Goal: Find contact information: Find contact information

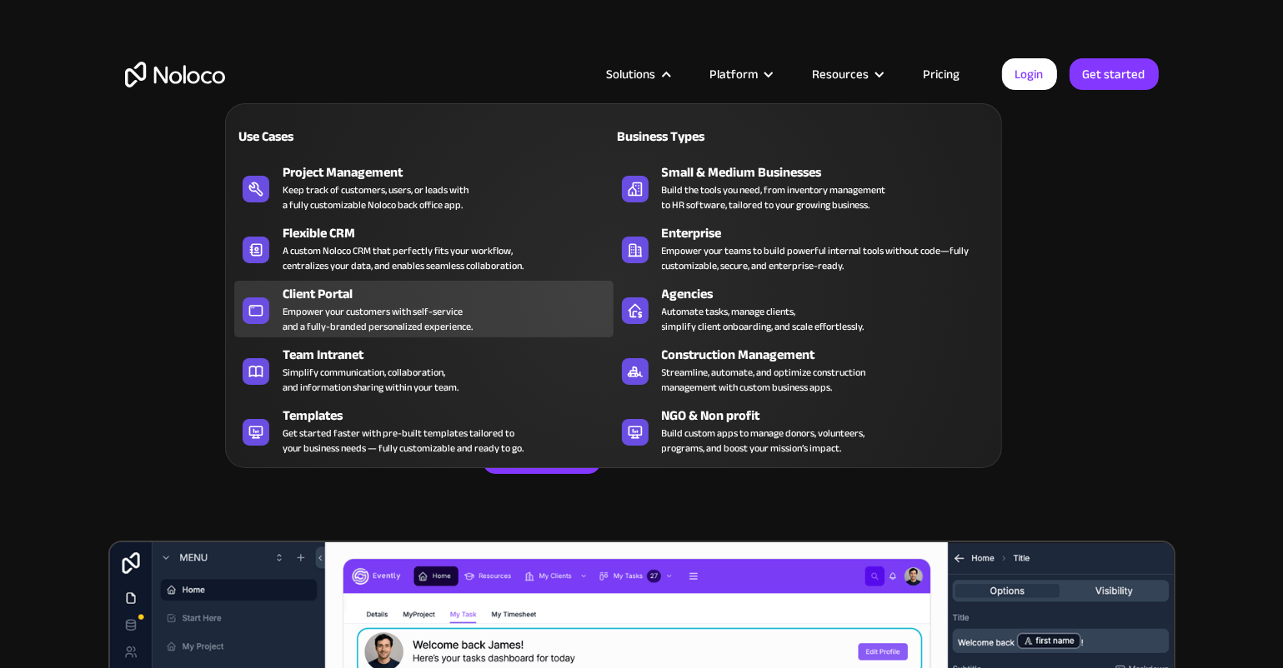
click at [358, 310] on div "Empower your customers with self-service and a fully-branded personalized exper…" at bounding box center [378, 319] width 190 height 30
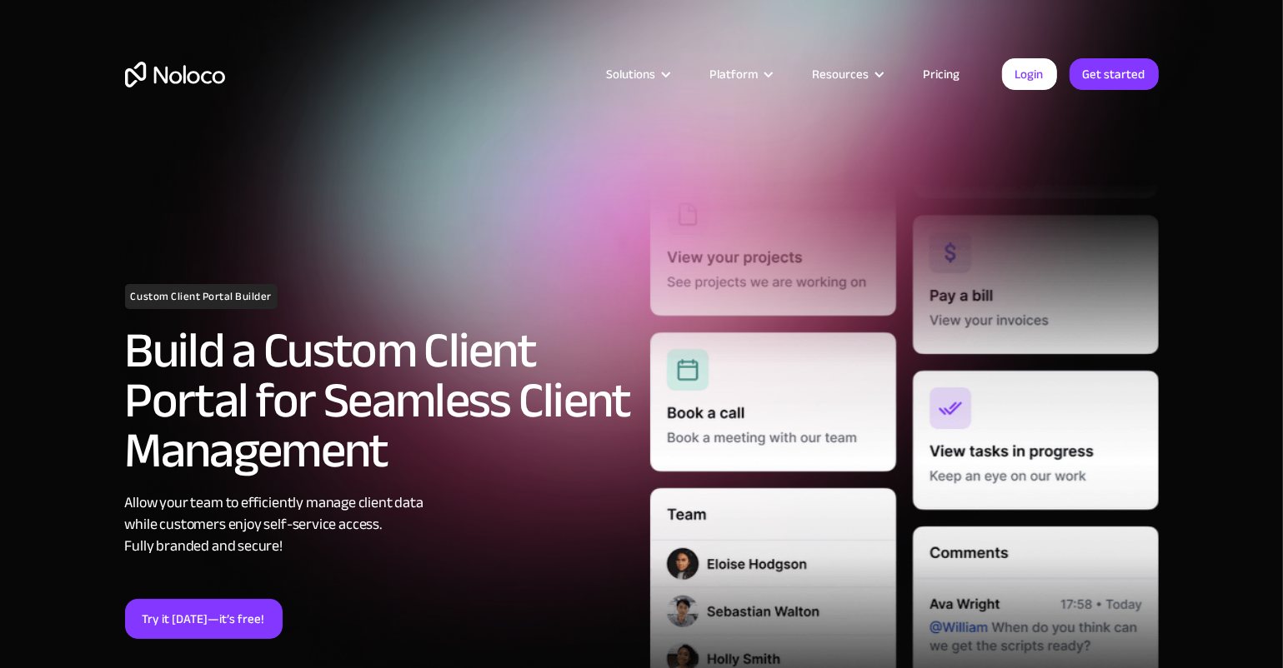
click at [955, 73] on link "Pricing" at bounding box center [942, 74] width 78 height 22
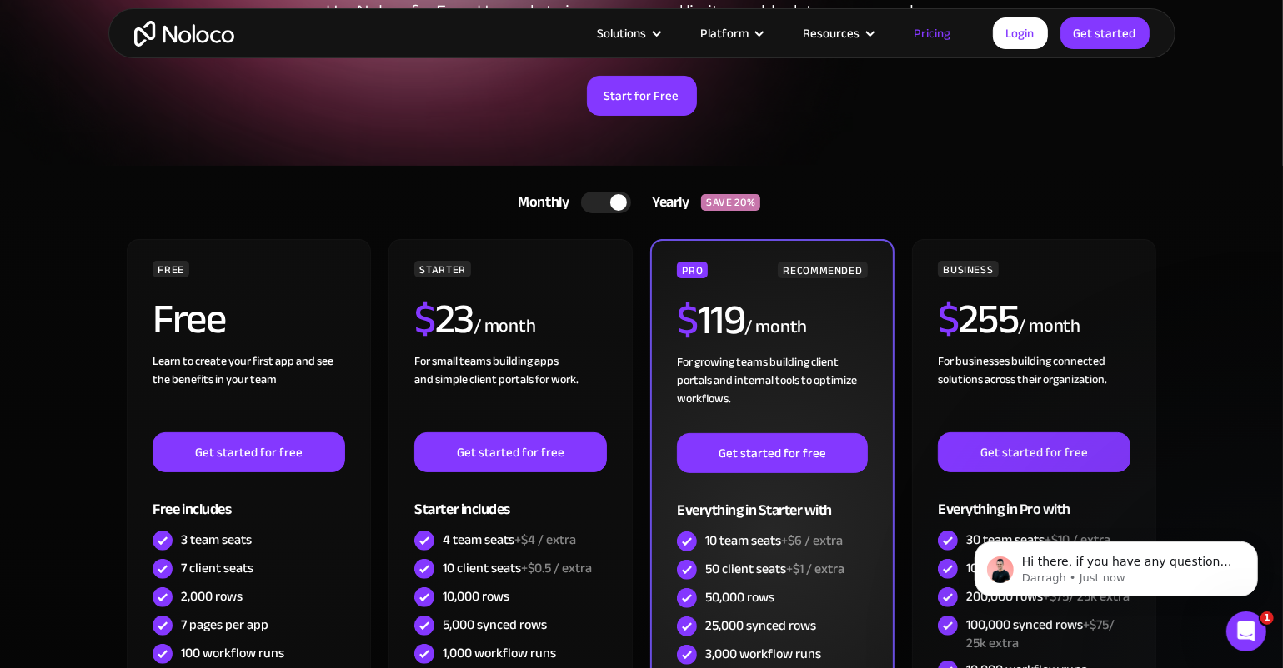
scroll to position [202, 0]
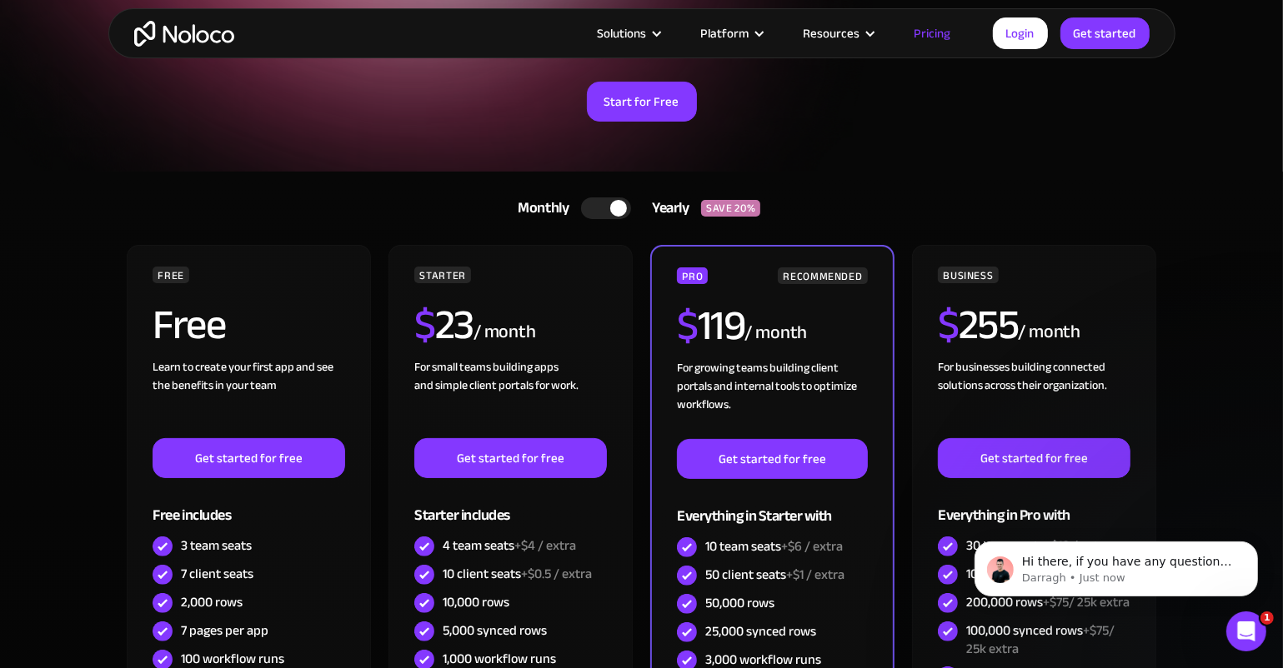
click at [621, 205] on div at bounding box center [618, 208] width 17 height 17
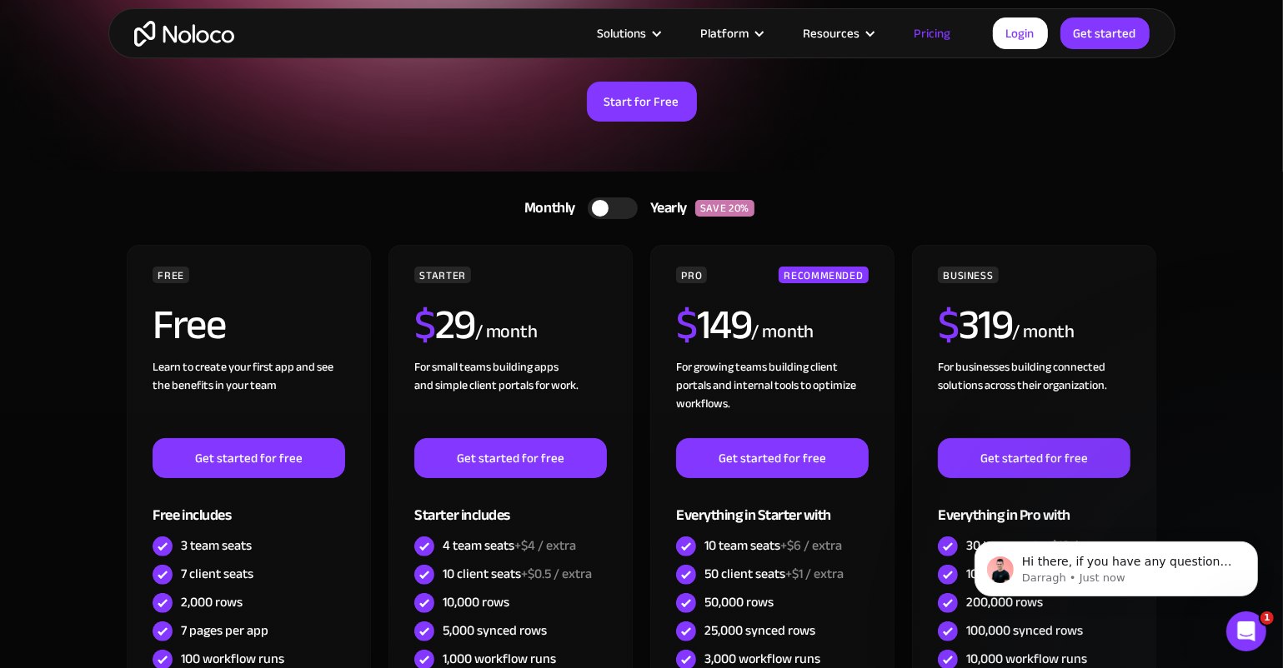
click at [599, 206] on div at bounding box center [600, 208] width 17 height 17
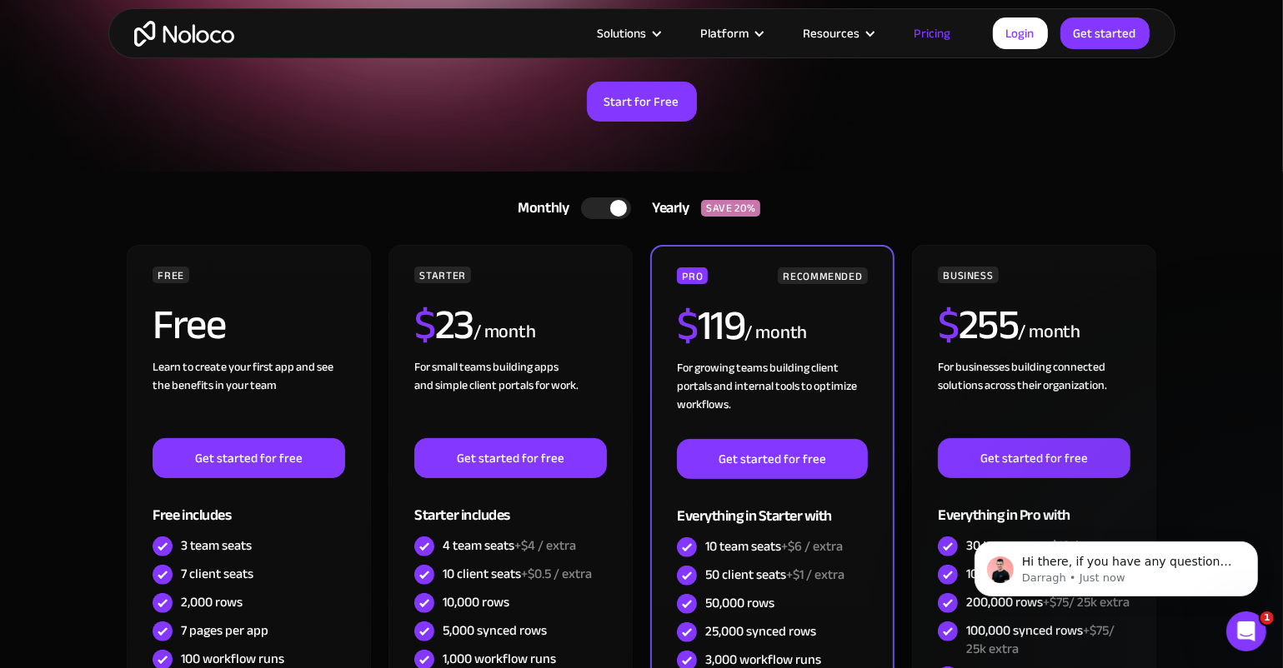
click at [593, 209] on div at bounding box center [606, 209] width 50 height 22
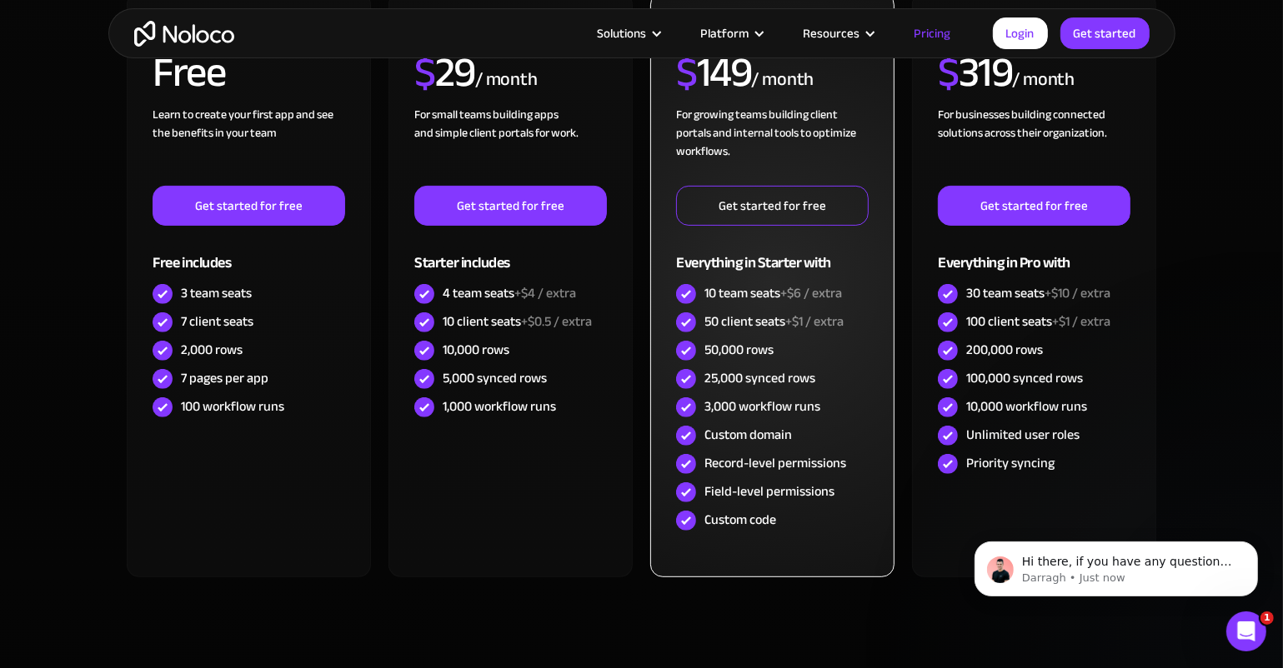
scroll to position [0, 0]
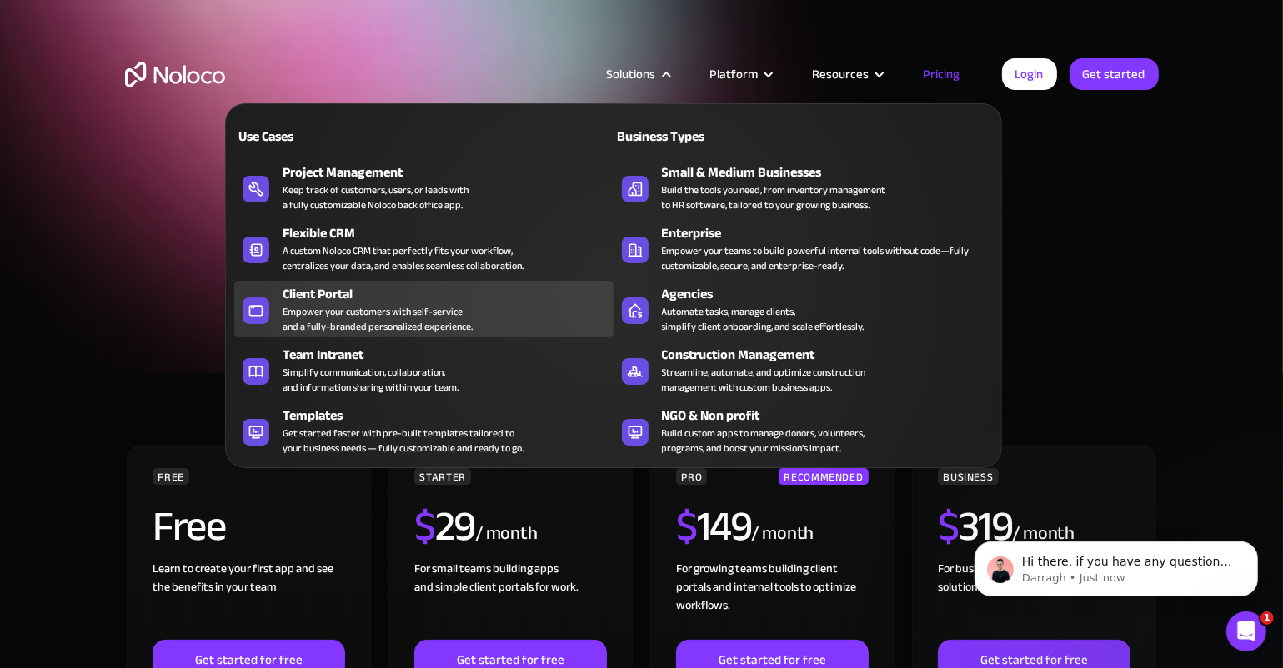
click at [345, 319] on div "Empower your customers with self-service and a fully-branded personalized exper…" at bounding box center [378, 319] width 190 height 30
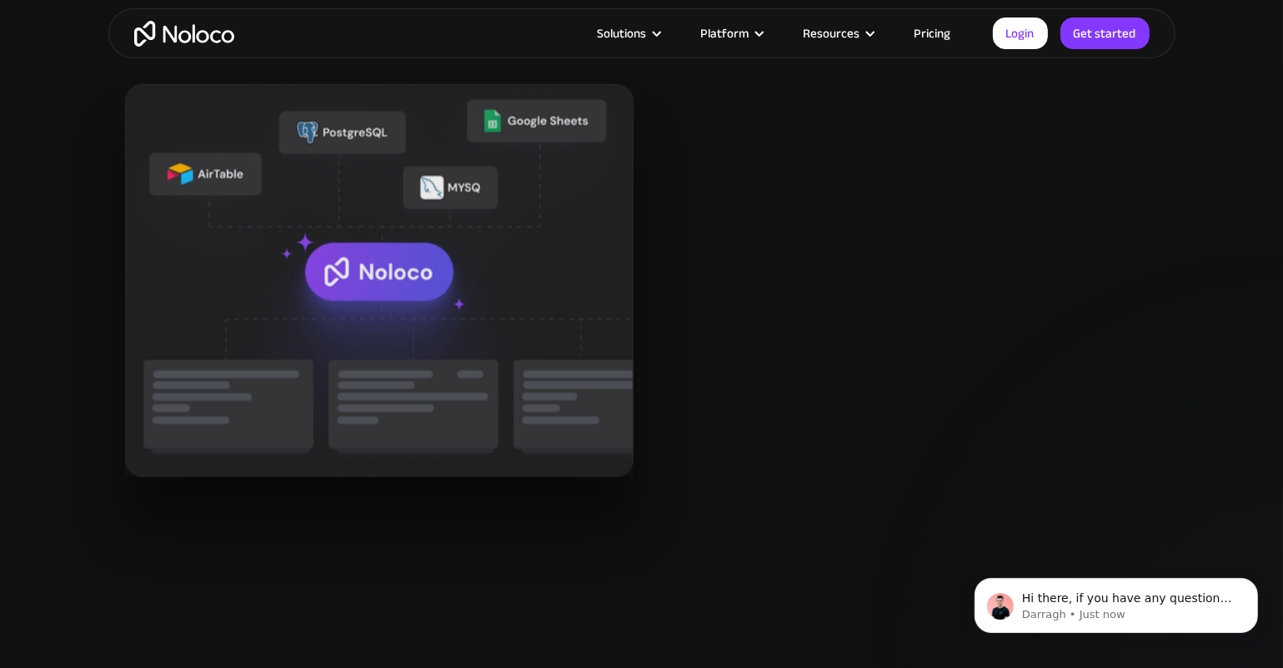
scroll to position [2055, 0]
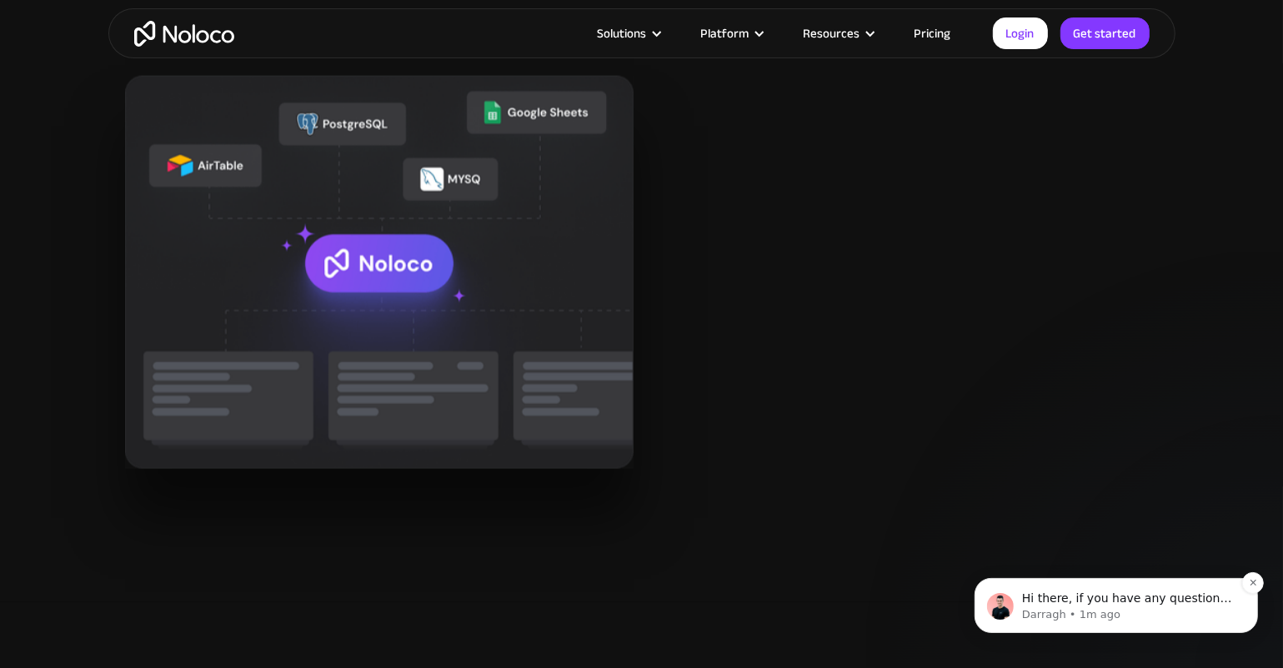
click at [1093, 613] on p "Darragh • 1m ago" at bounding box center [1128, 614] width 215 height 15
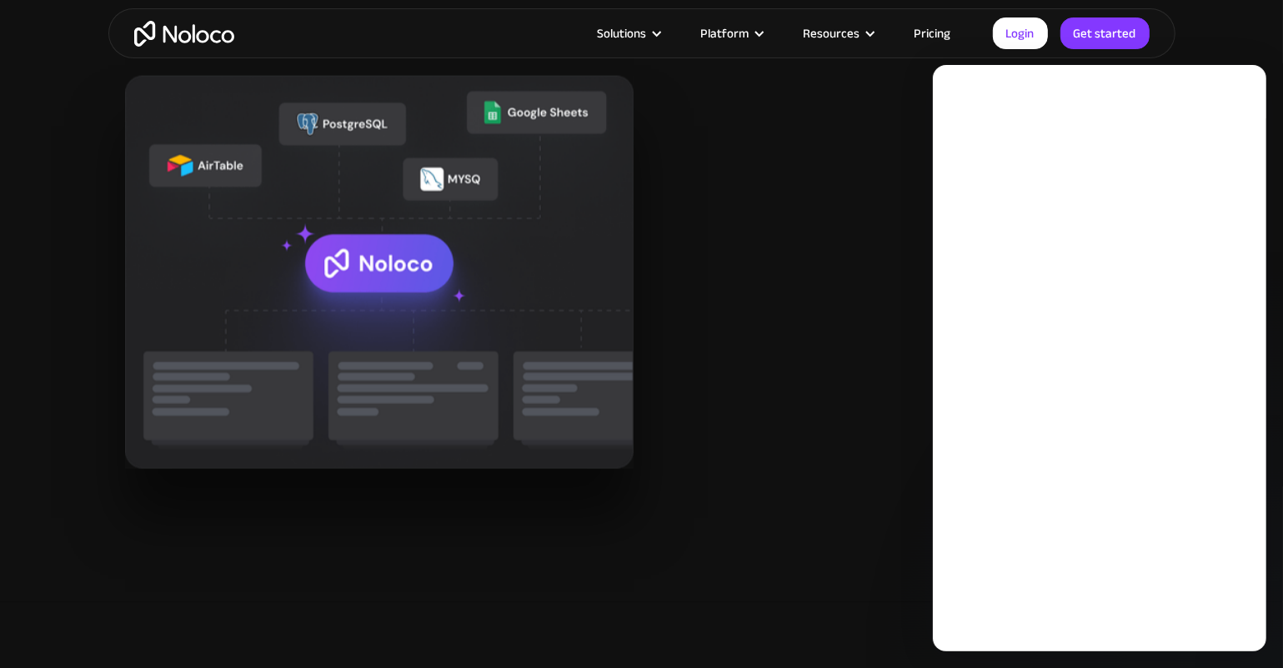
scroll to position [0, 0]
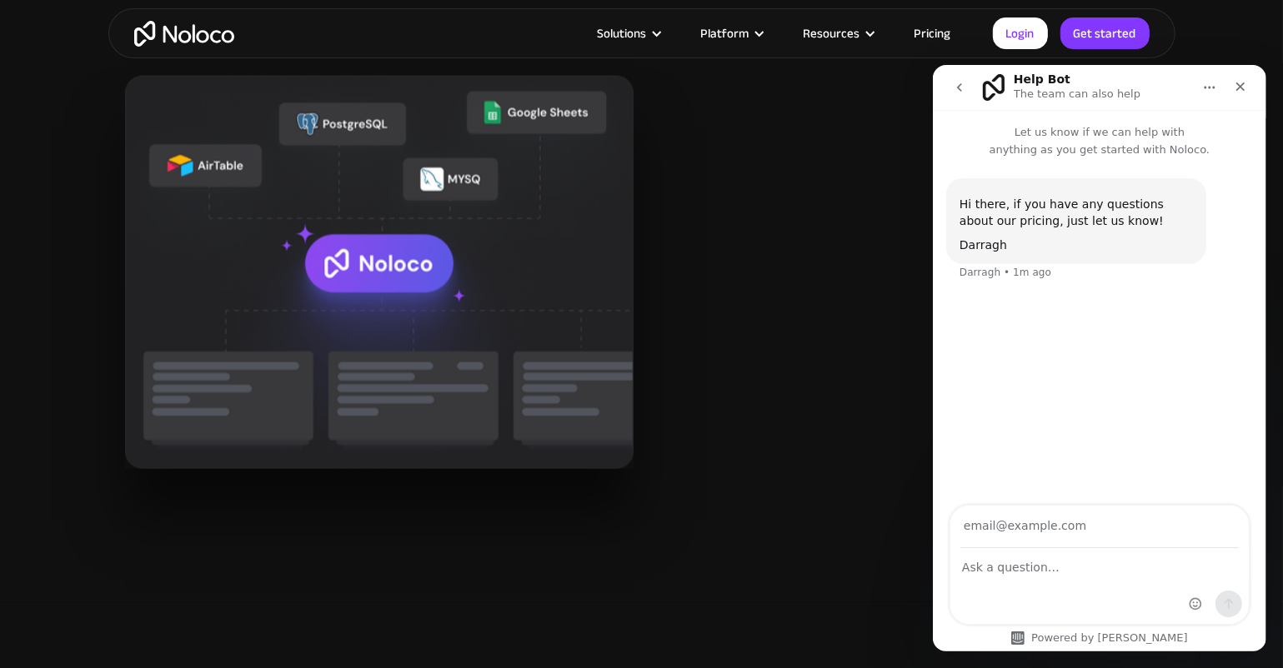
click at [871, 217] on h2 "All your data in one place for improved customer communication" at bounding box center [947, 234] width 421 height 135
click at [1234, 88] on icon "Close" at bounding box center [1239, 85] width 13 height 13
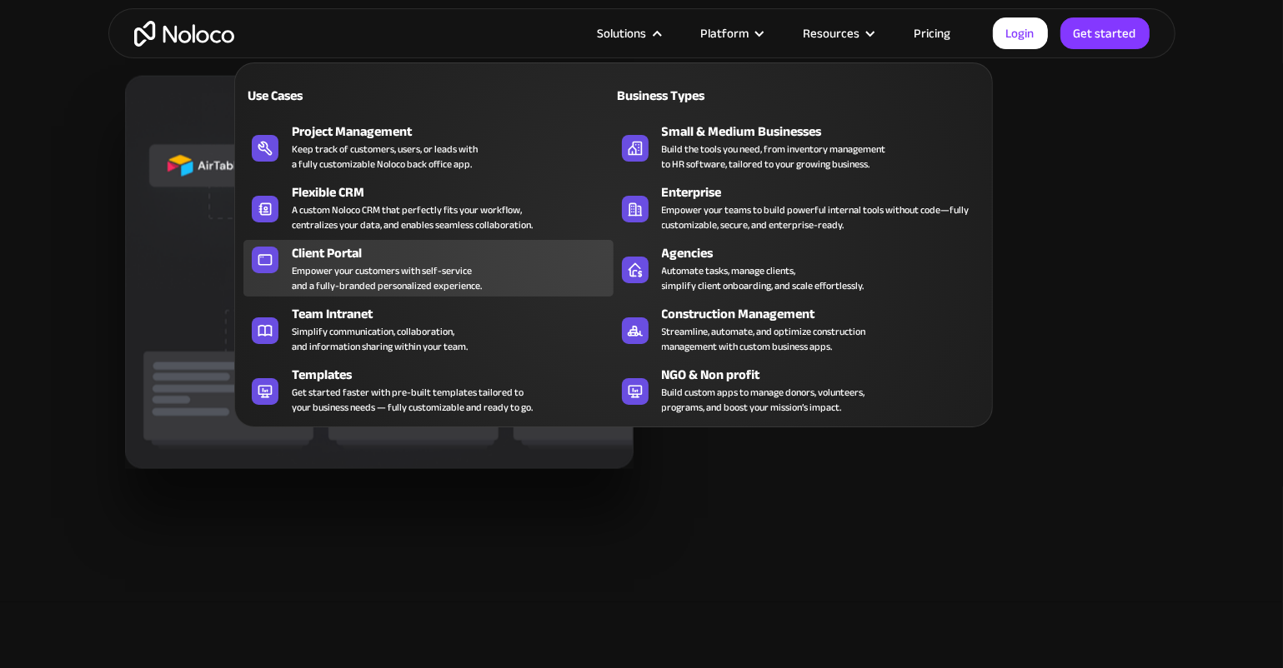
click at [343, 274] on div "Empower your customers with self-service and a fully-branded personalized exper…" at bounding box center [387, 278] width 190 height 30
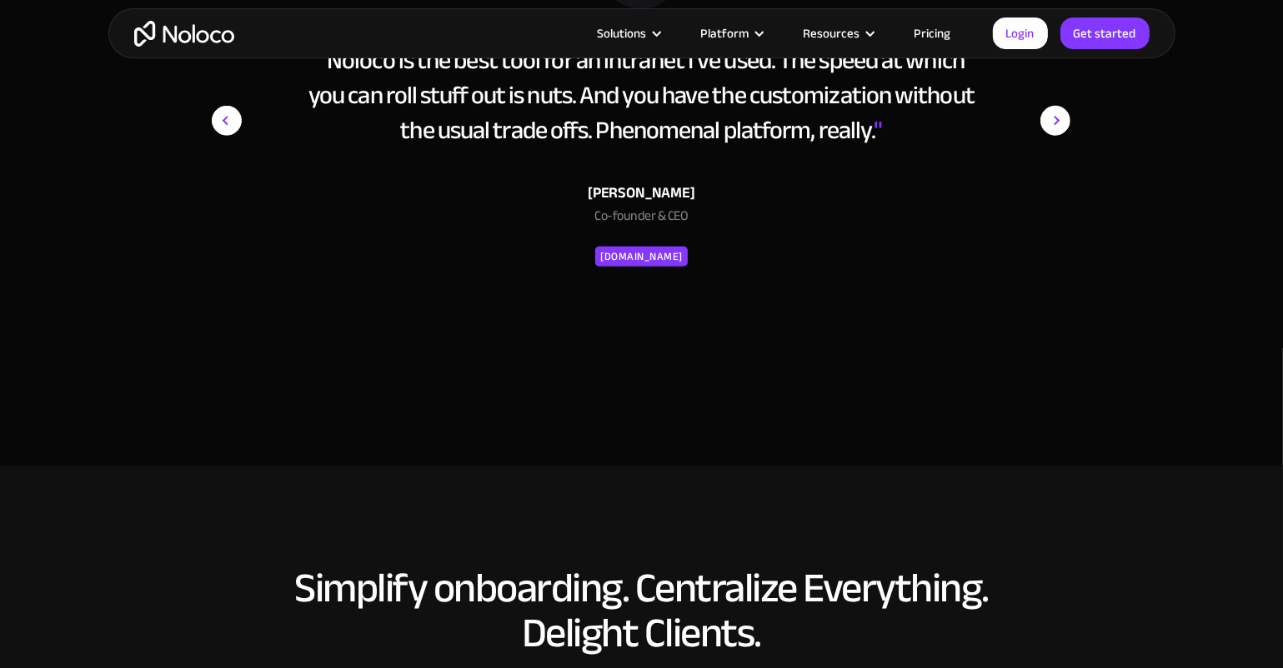
scroll to position [6855, 0]
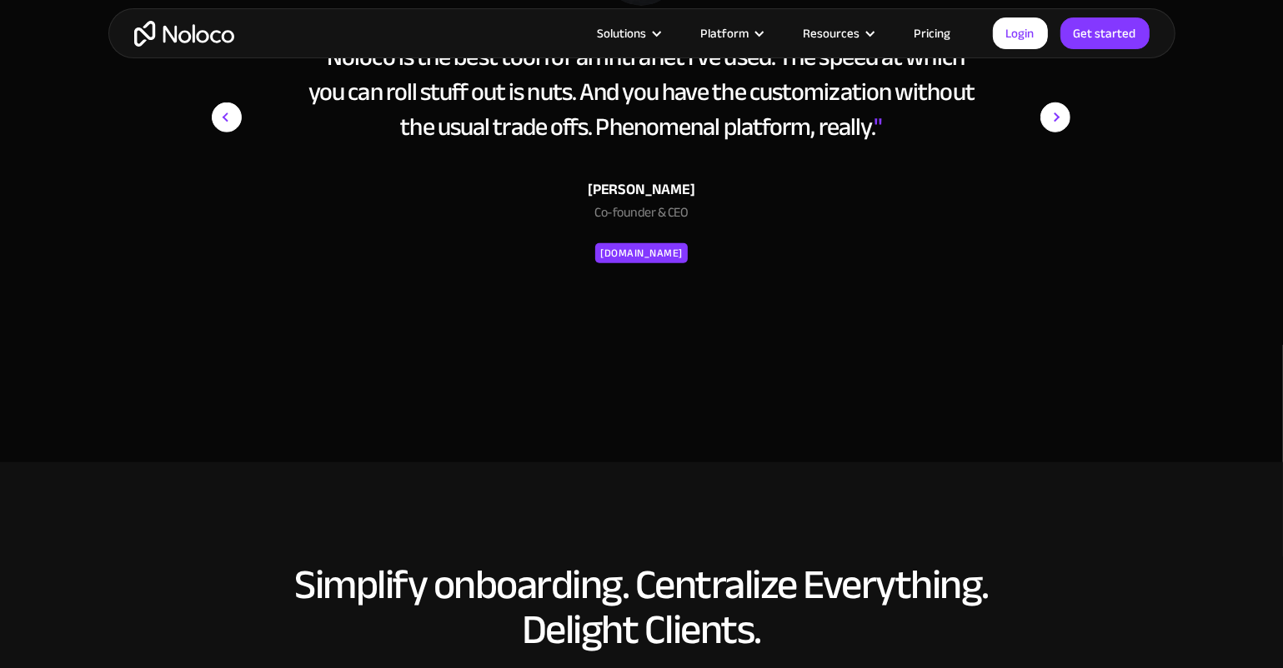
click at [643, 246] on div "SAFARI.COM" at bounding box center [641, 253] width 83 height 20
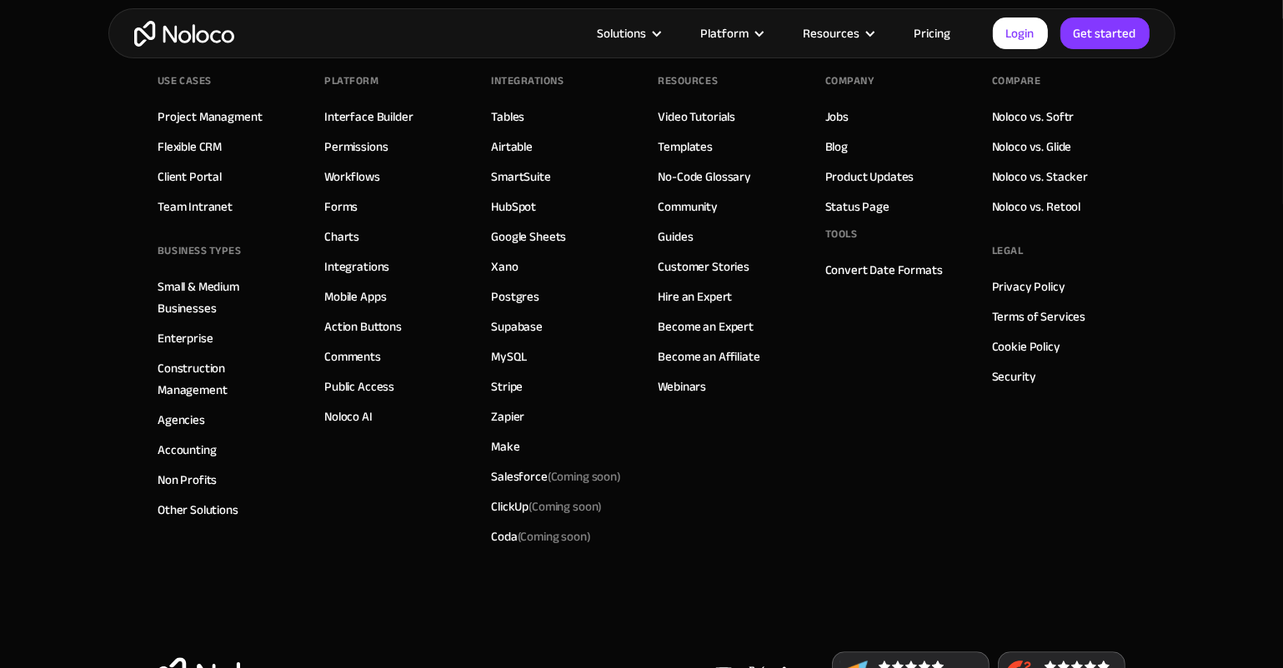
scroll to position [9328, 0]
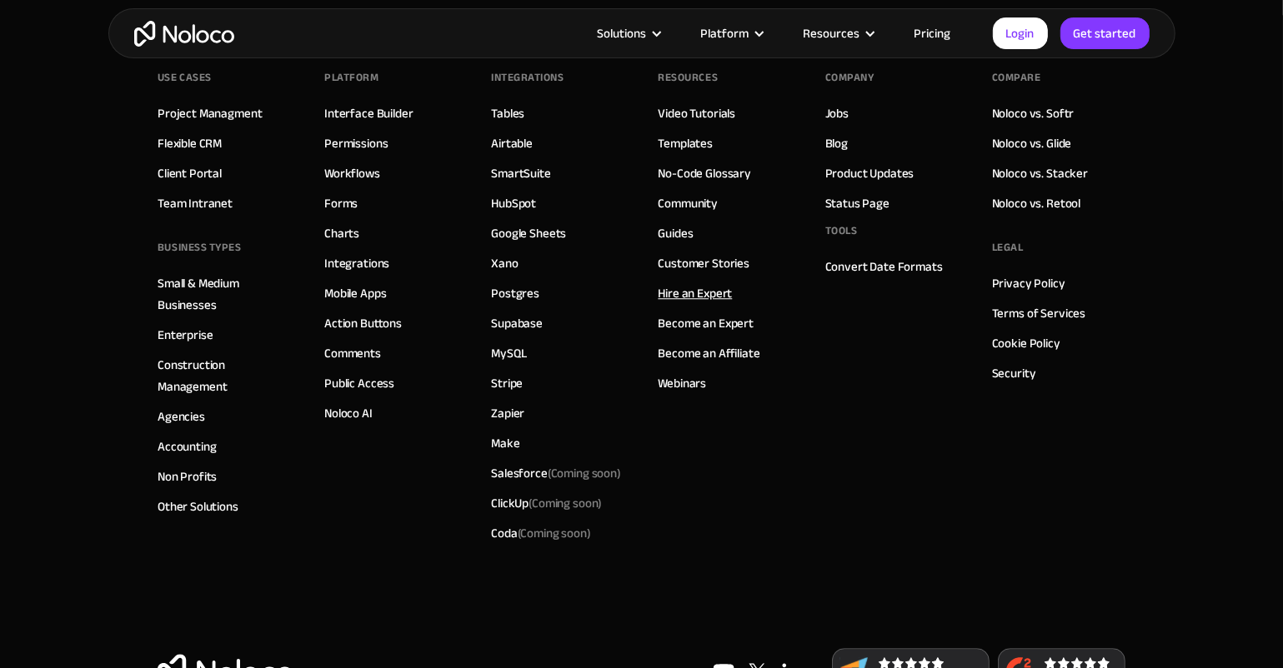
click at [692, 283] on link "Hire an Expert" at bounding box center [695, 294] width 74 height 22
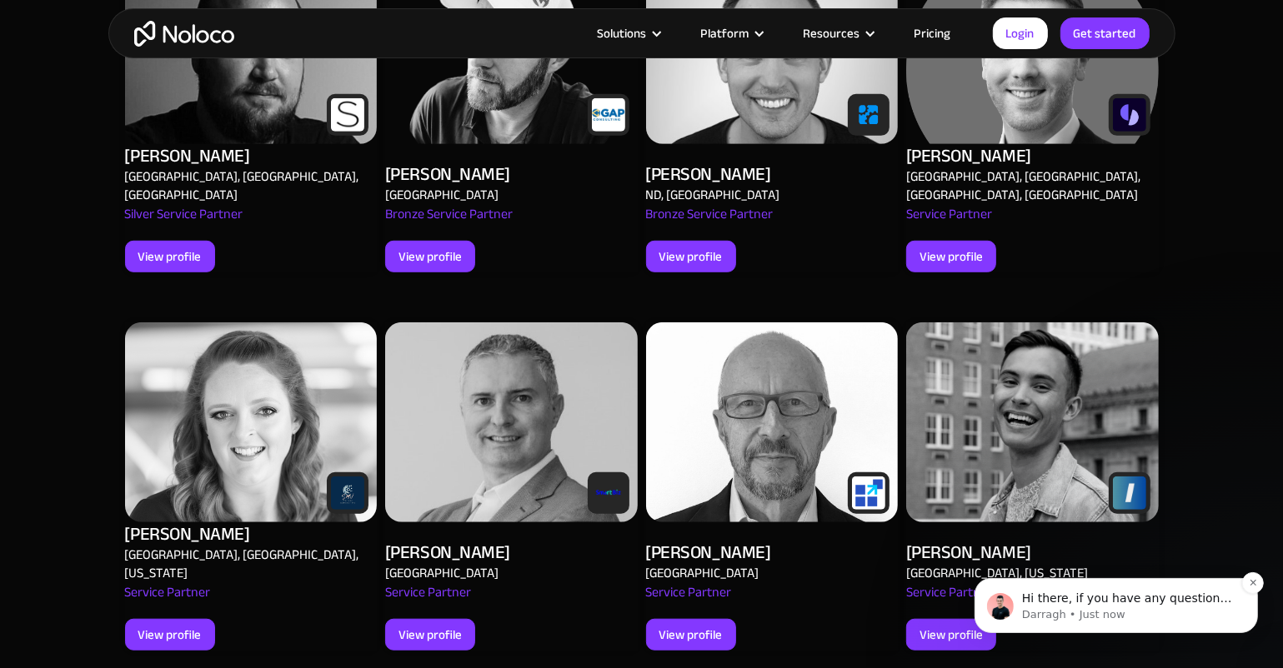
click at [1108, 609] on p "Darragh • Just now" at bounding box center [1128, 614] width 215 height 15
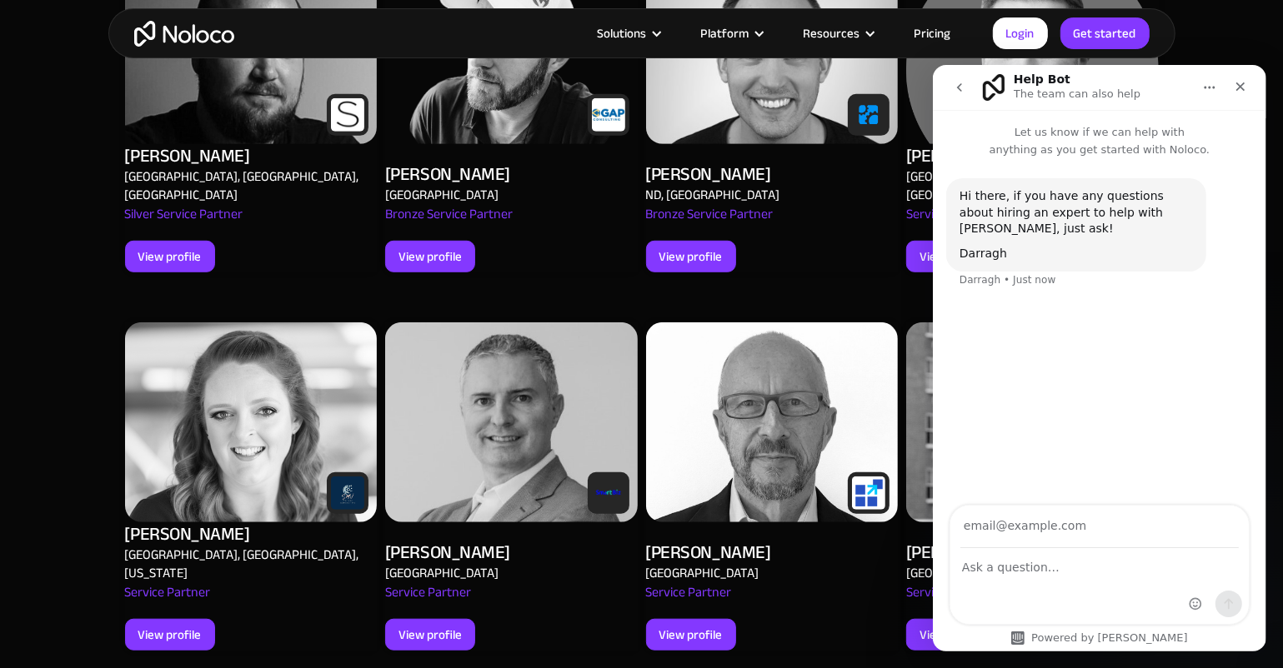
click at [1242, 84] on icon "Close" at bounding box center [1239, 85] width 13 height 13
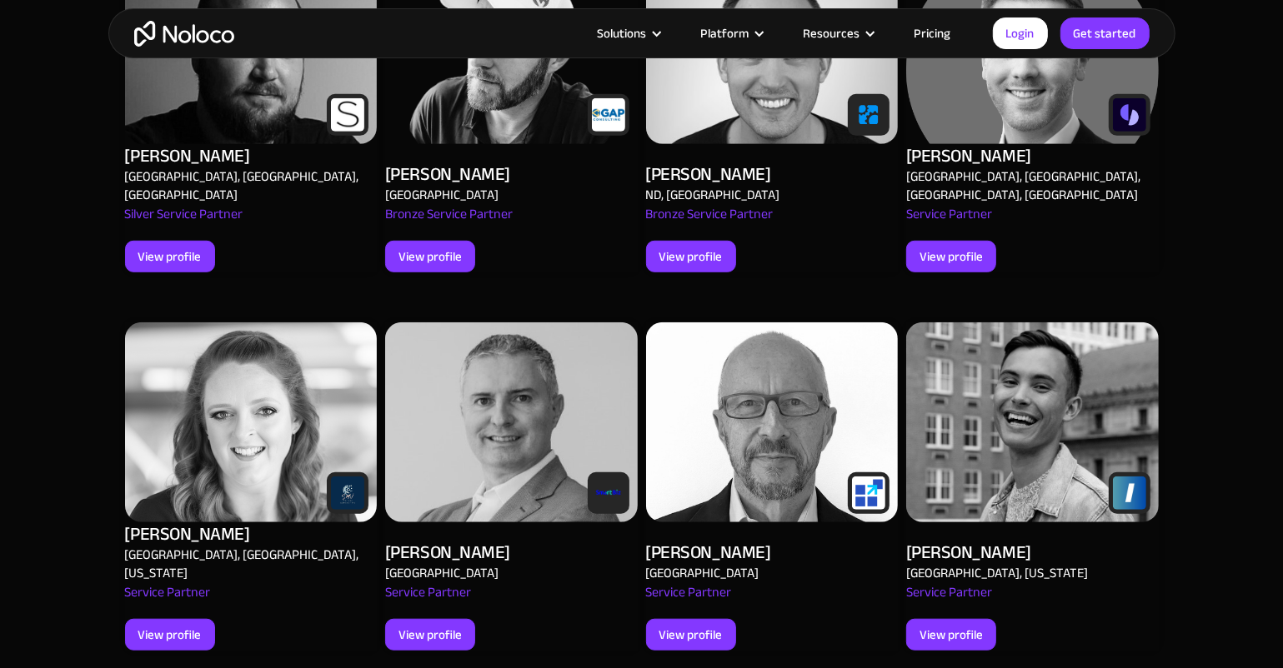
click at [1130, 477] on img at bounding box center [1129, 493] width 33 height 33
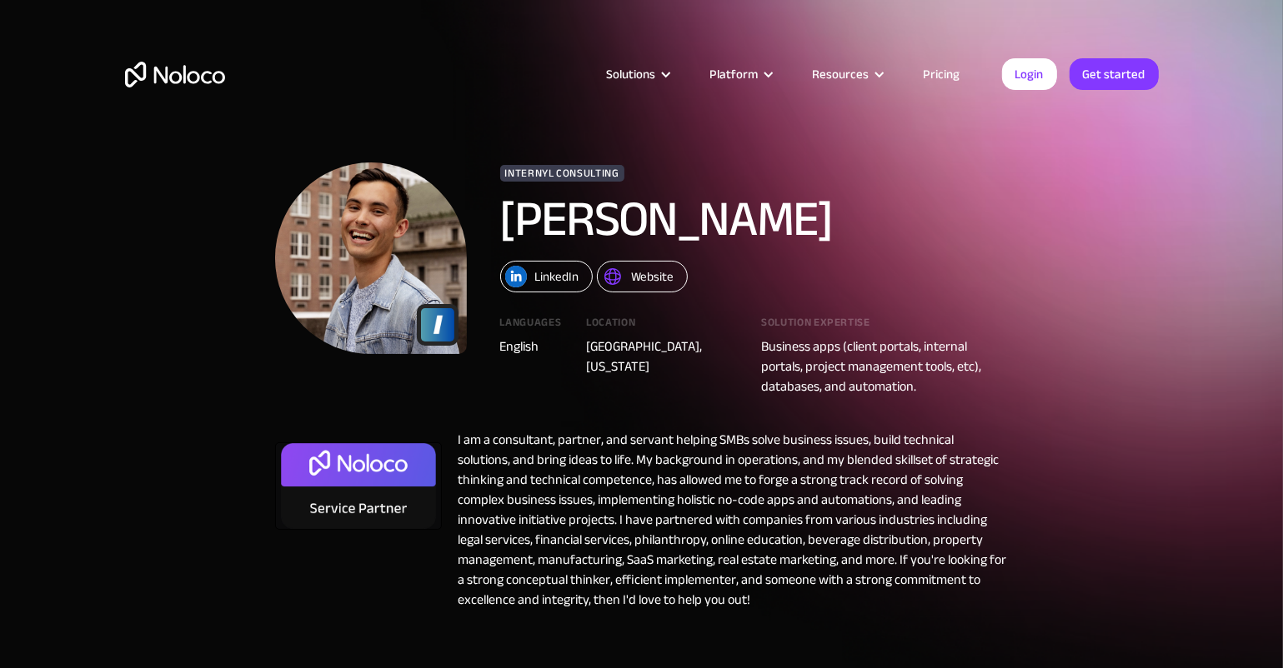
click at [626, 273] on link "Website" at bounding box center [642, 277] width 91 height 32
